Goal: Subscribe to service/newsletter

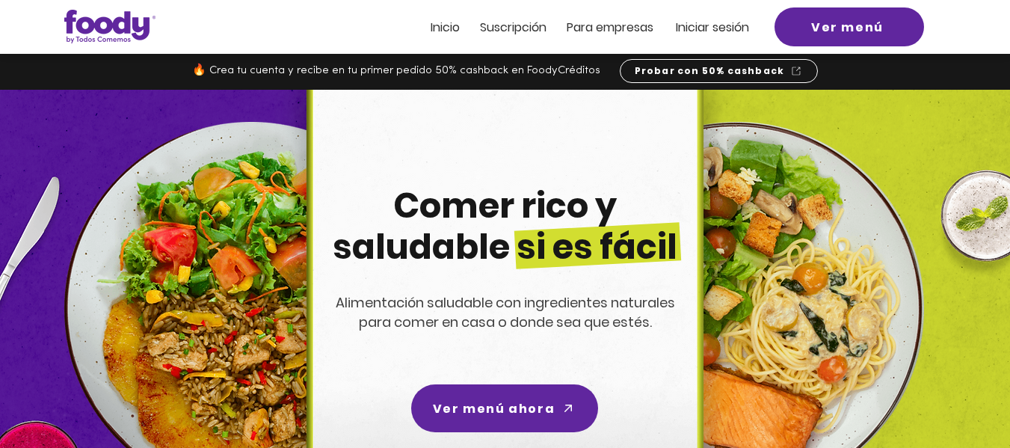
click at [514, 32] on span "Suscripción" at bounding box center [513, 27] width 67 height 17
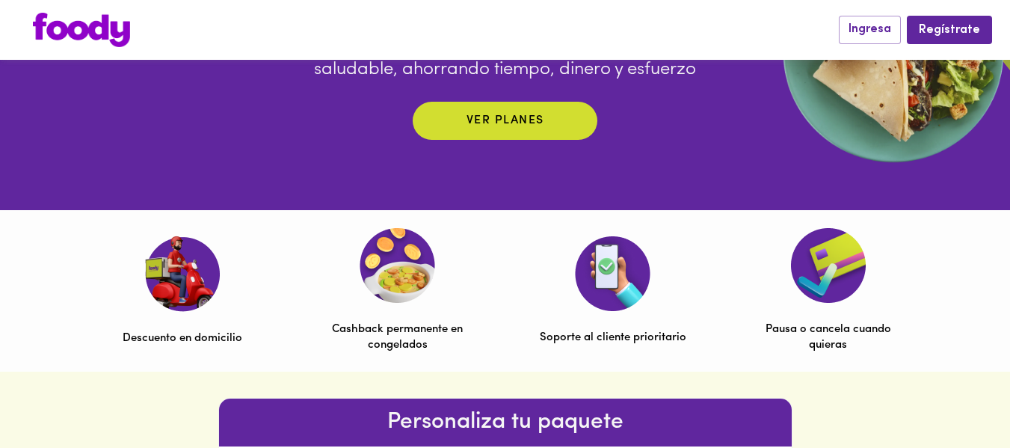
scroll to position [314, 0]
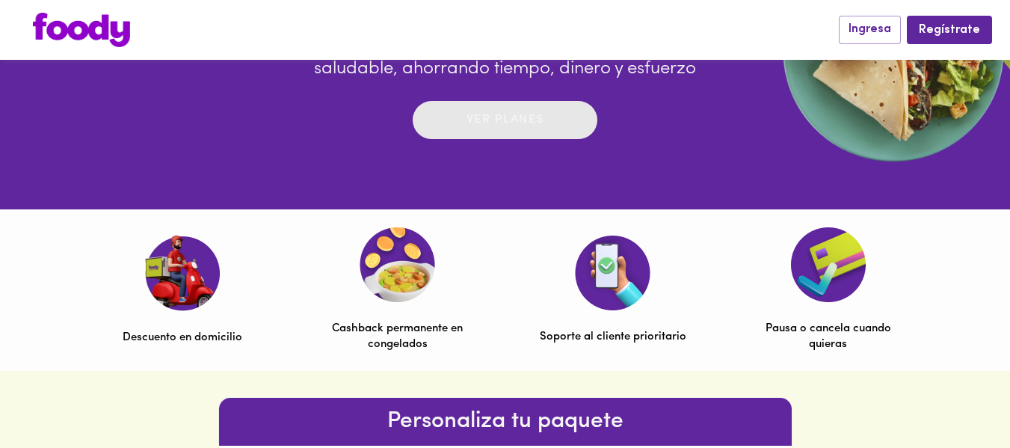
click at [487, 125] on p "Ver planes" at bounding box center [506, 119] width 78 height 17
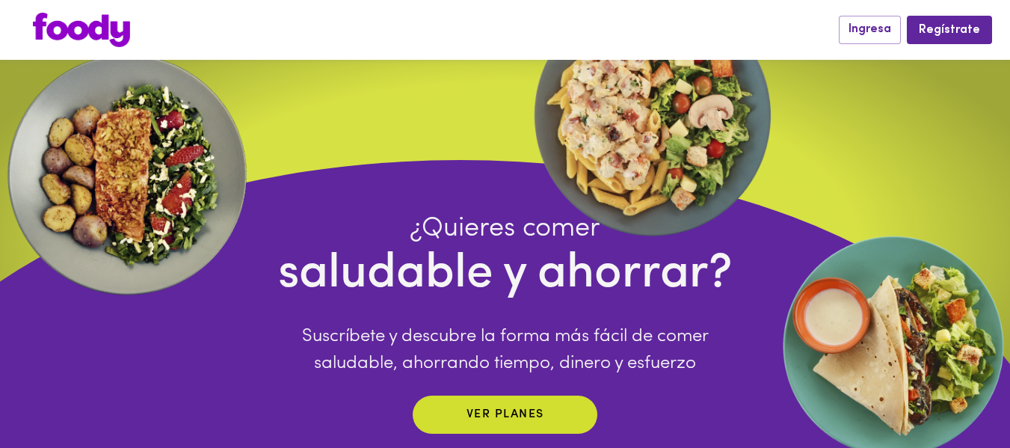
scroll to position [0, 0]
